Goal: Information Seeking & Learning: Learn about a topic

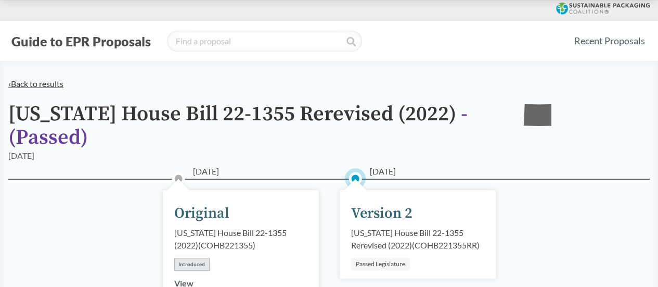
click at [54, 80] on link "‹ Back to results" at bounding box center [35, 84] width 55 height 10
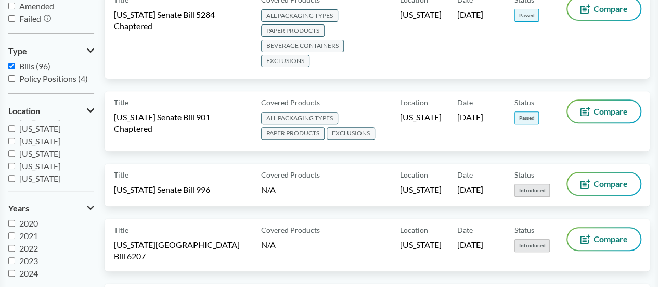
scroll to position [35, 0]
click at [59, 134] on label "[US_STATE]" at bounding box center [51, 128] width 86 height 12
click at [15, 132] on input "[US_STATE]" at bounding box center [11, 128] width 7 height 7
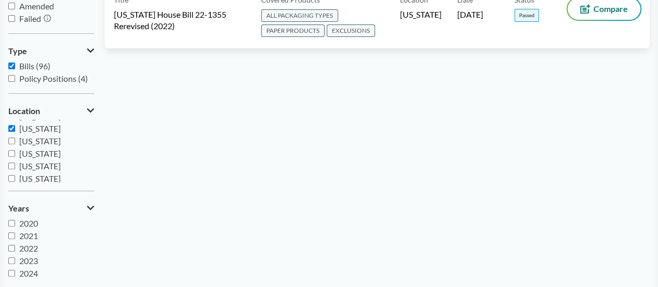
scroll to position [104, 0]
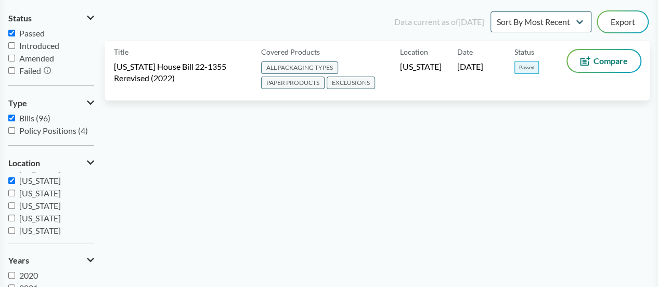
click at [56, 181] on span "[US_STATE]" at bounding box center [40, 180] width 42 height 10
click at [15, 181] on input "[US_STATE]" at bounding box center [11, 180] width 7 height 7
checkbox input "false"
click at [43, 189] on span "[US_STATE]" at bounding box center [40, 187] width 42 height 10
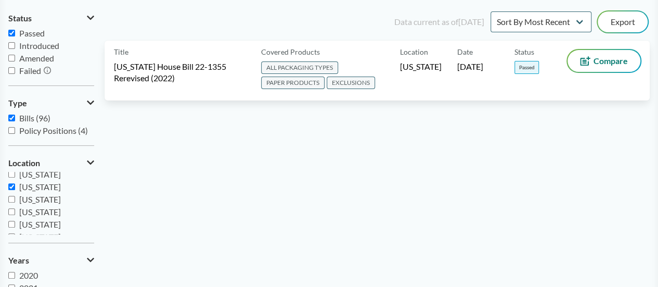
click at [15, 189] on input "[US_STATE]" at bounding box center [11, 186] width 7 height 7
checkbox input "false"
click at [40, 173] on span "[US_STATE]" at bounding box center [40, 174] width 42 height 10
click at [15, 173] on input "[US_STATE]" at bounding box center [11, 174] width 7 height 7
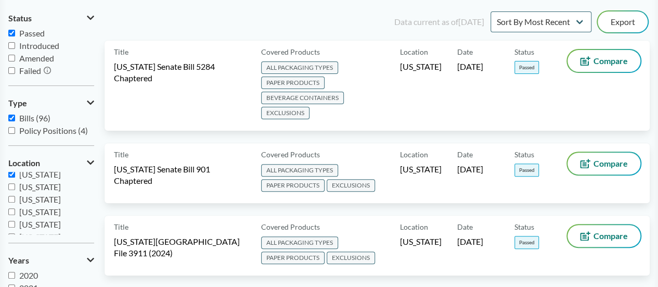
scroll to position [190, 0]
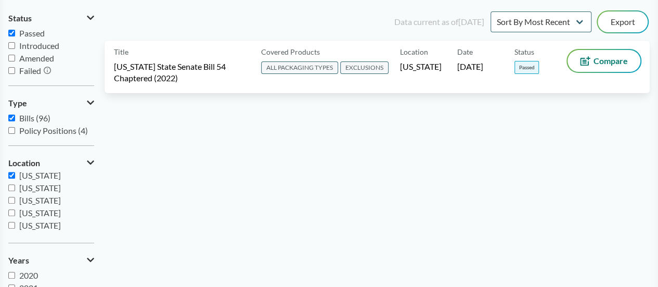
click at [45, 172] on span "[US_STATE]" at bounding box center [40, 175] width 42 height 10
click at [15, 172] on input "[US_STATE]" at bounding box center [11, 175] width 7 height 7
checkbox input "false"
click at [44, 186] on span "[US_STATE]" at bounding box center [40, 188] width 42 height 10
click at [15, 186] on input "[US_STATE]" at bounding box center [11, 187] width 7 height 7
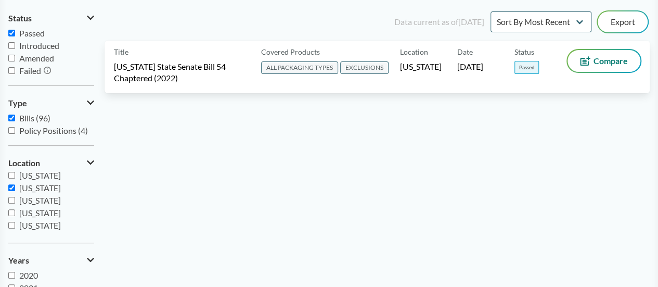
checkbox input "true"
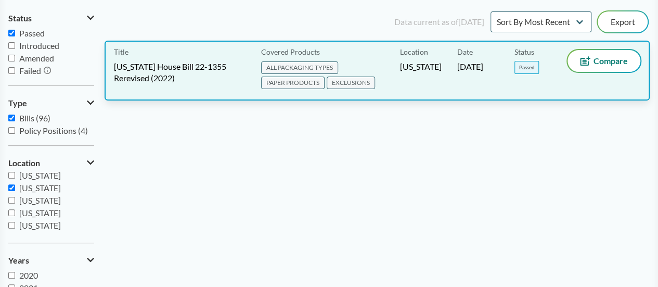
click at [184, 83] on span "[US_STATE] House Bill 22-1355 Rerevised (2022)" at bounding box center [181, 72] width 135 height 23
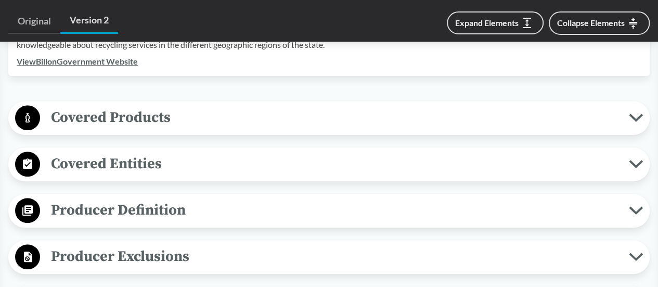
scroll to position [468, 0]
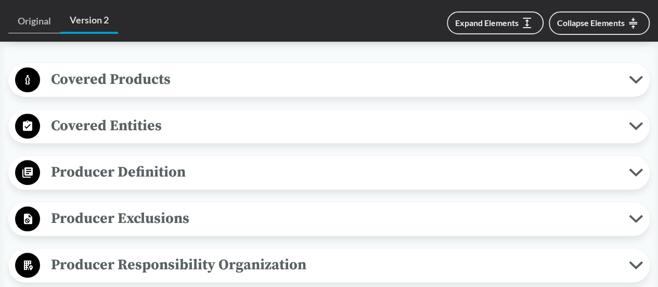
click at [116, 80] on span "Covered Products" at bounding box center [334, 79] width 589 height 23
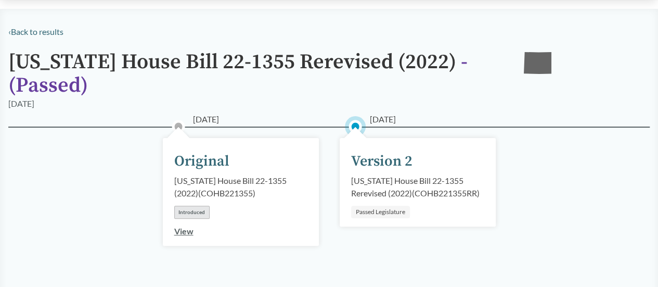
scroll to position [0, 0]
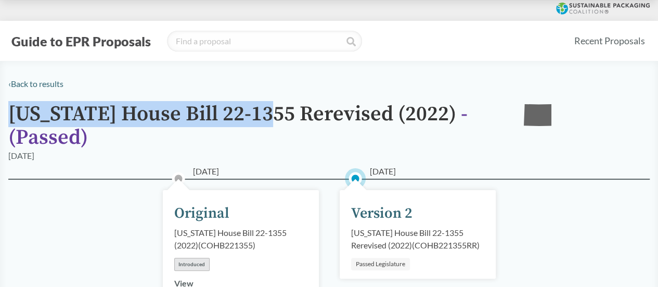
drag, startPoint x: 10, startPoint y: 113, endPoint x: 270, endPoint y: 110, distance: 259.7
click at [270, 110] on h1 "[US_STATE] House Bill 22-1355 Rerevised (2022) - ( Passed )" at bounding box center [258, 126] width 500 height 47
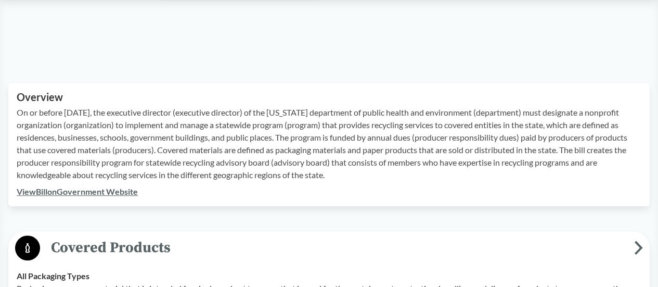
scroll to position [312, 0]
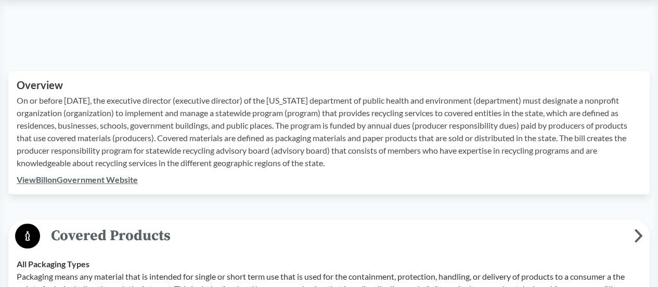
click at [63, 177] on link "View Bill on Government Website" at bounding box center [77, 179] width 121 height 10
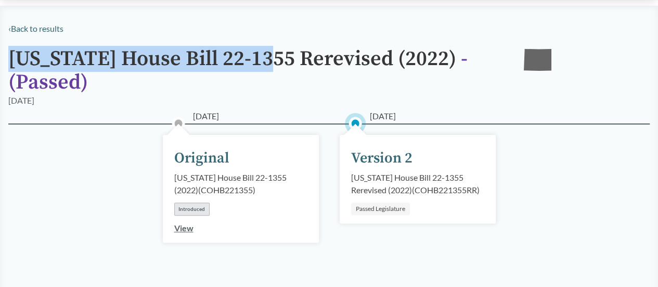
scroll to position [0, 0]
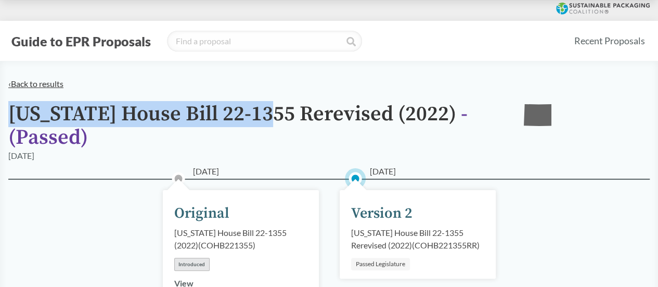
click at [19, 82] on link "‹ Back to results" at bounding box center [35, 84] width 55 height 10
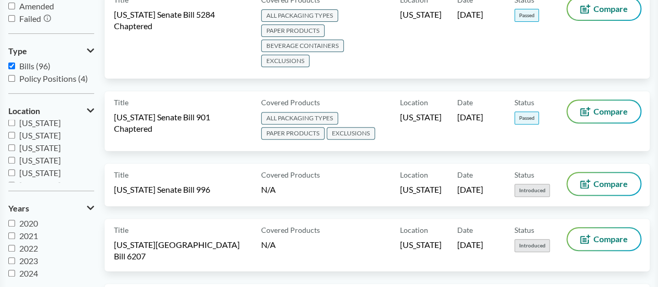
scroll to position [158, 0]
click at [47, 155] on span "[US_STATE]" at bounding box center [40, 155] width 42 height 10
click at [15, 155] on input "[US_STATE]" at bounding box center [11, 155] width 7 height 7
checkbox input "true"
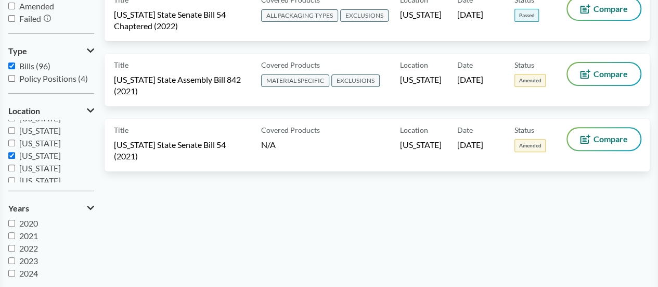
scroll to position [104, 0]
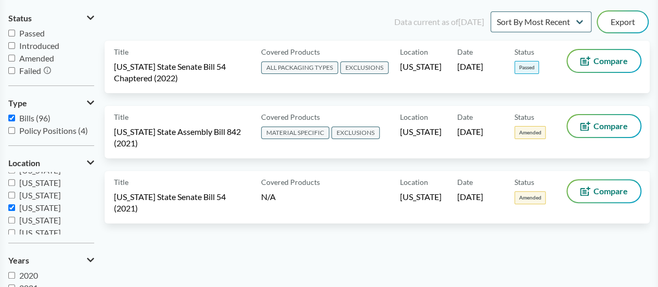
click at [44, 35] on span "Passed" at bounding box center [31, 33] width 25 height 10
click at [15, 35] on input "Passed" at bounding box center [11, 33] width 7 height 7
checkbox input "true"
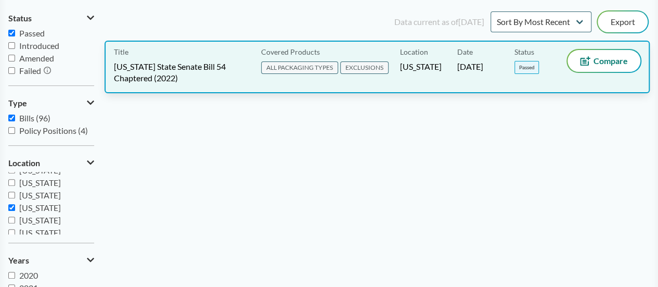
click at [456, 67] on div "Location [US_STATE]" at bounding box center [428, 67] width 57 height 34
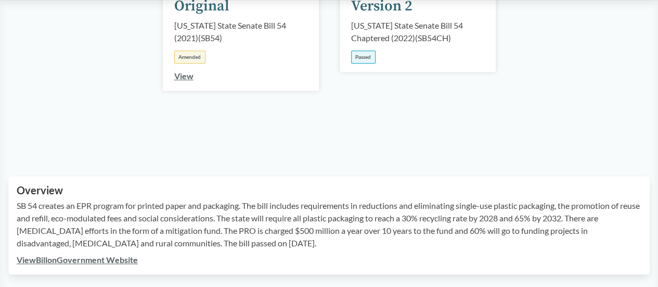
scroll to position [260, 0]
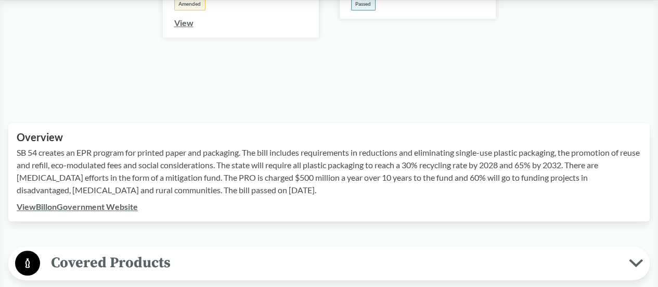
click at [87, 209] on link "View Bill on Government Website" at bounding box center [77, 206] width 121 height 10
